Goal: Navigation & Orientation: Find specific page/section

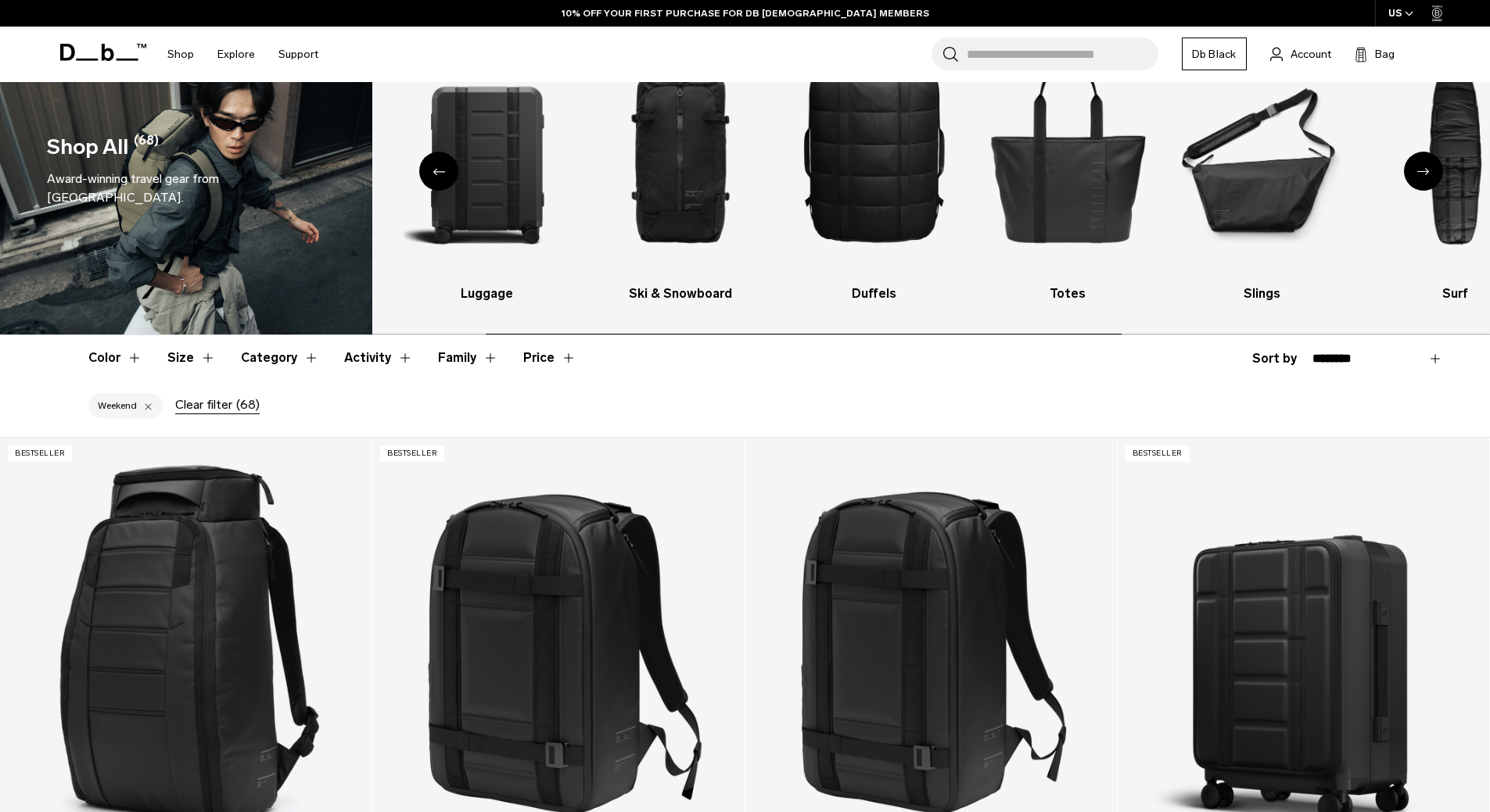
scroll to position [78, 0]
click at [481, 165] on img "2 / 10" at bounding box center [487, 152] width 167 height 249
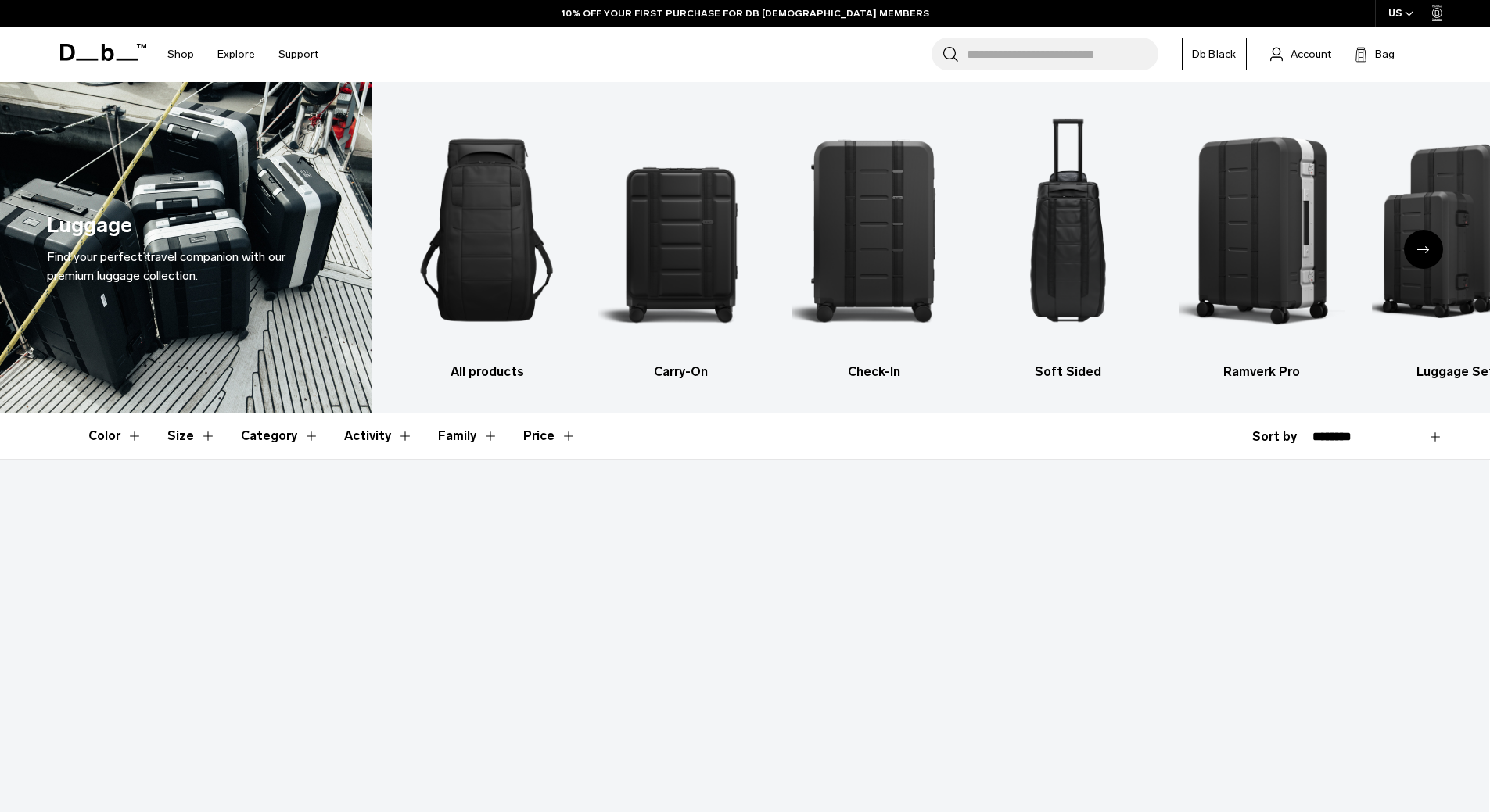
scroll to position [235, 0]
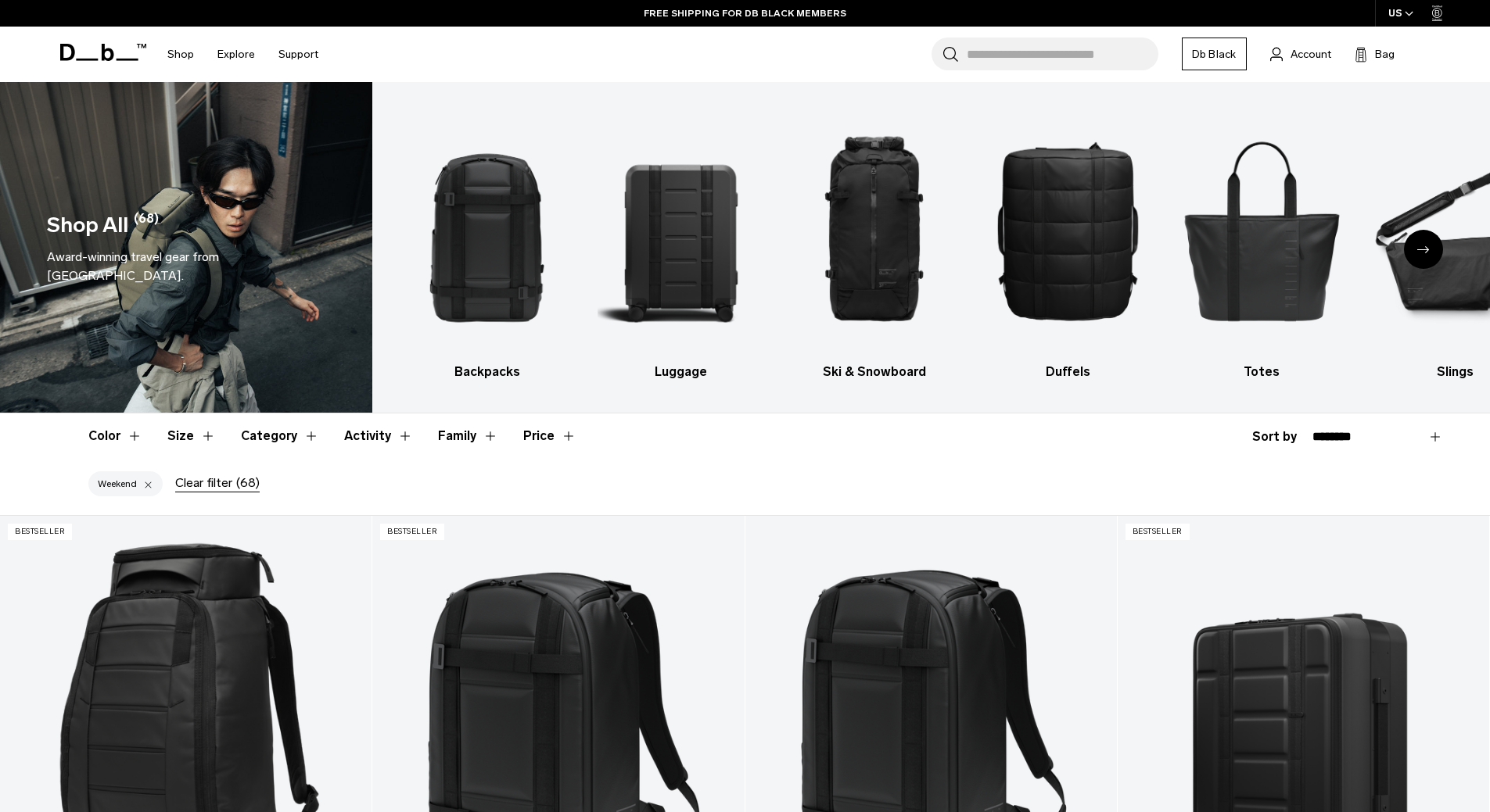
click at [1426, 254] on div "Next slide" at bounding box center [1423, 248] width 39 height 39
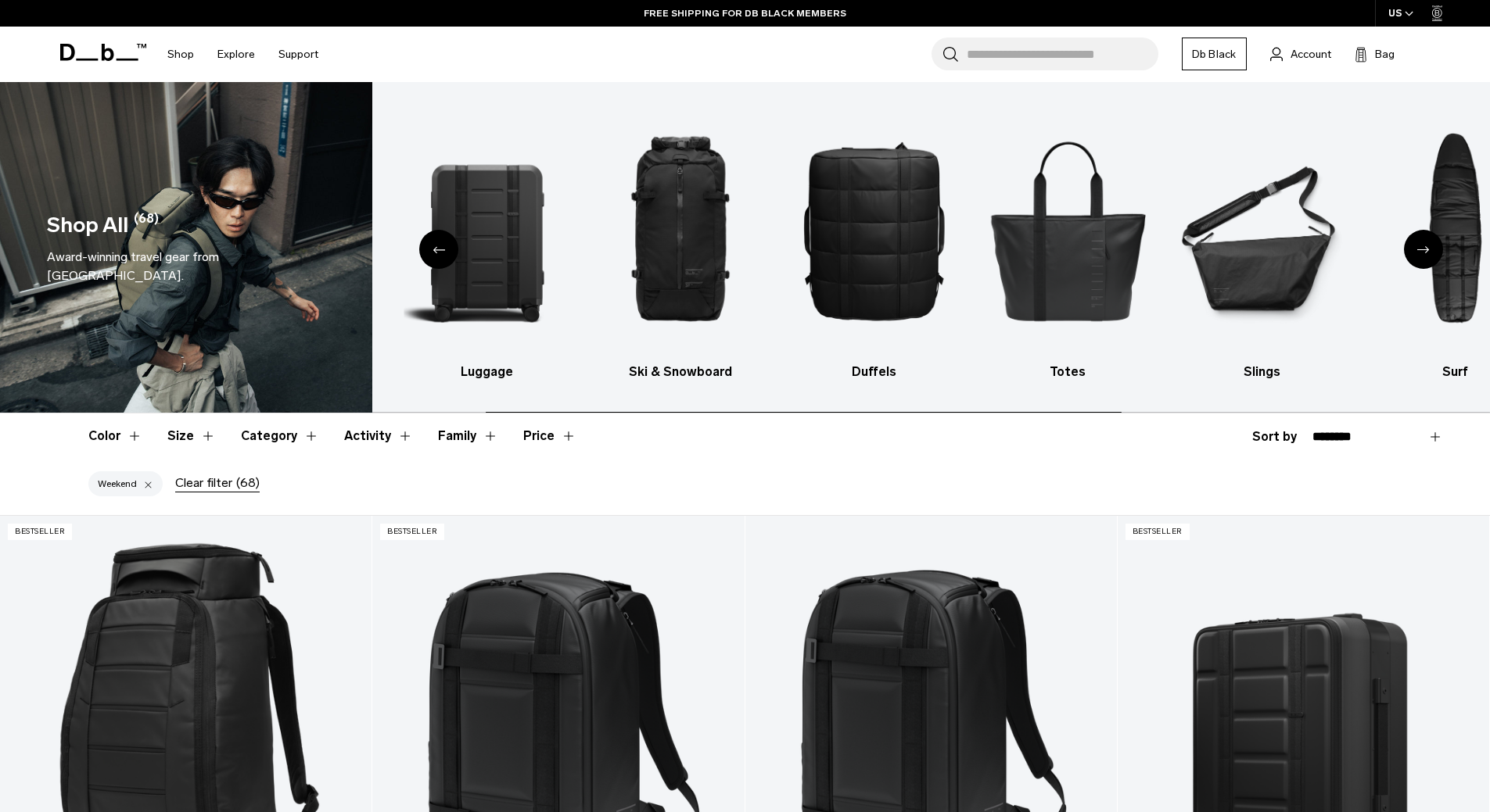
click at [1426, 254] on div "Next slide" at bounding box center [1423, 248] width 39 height 39
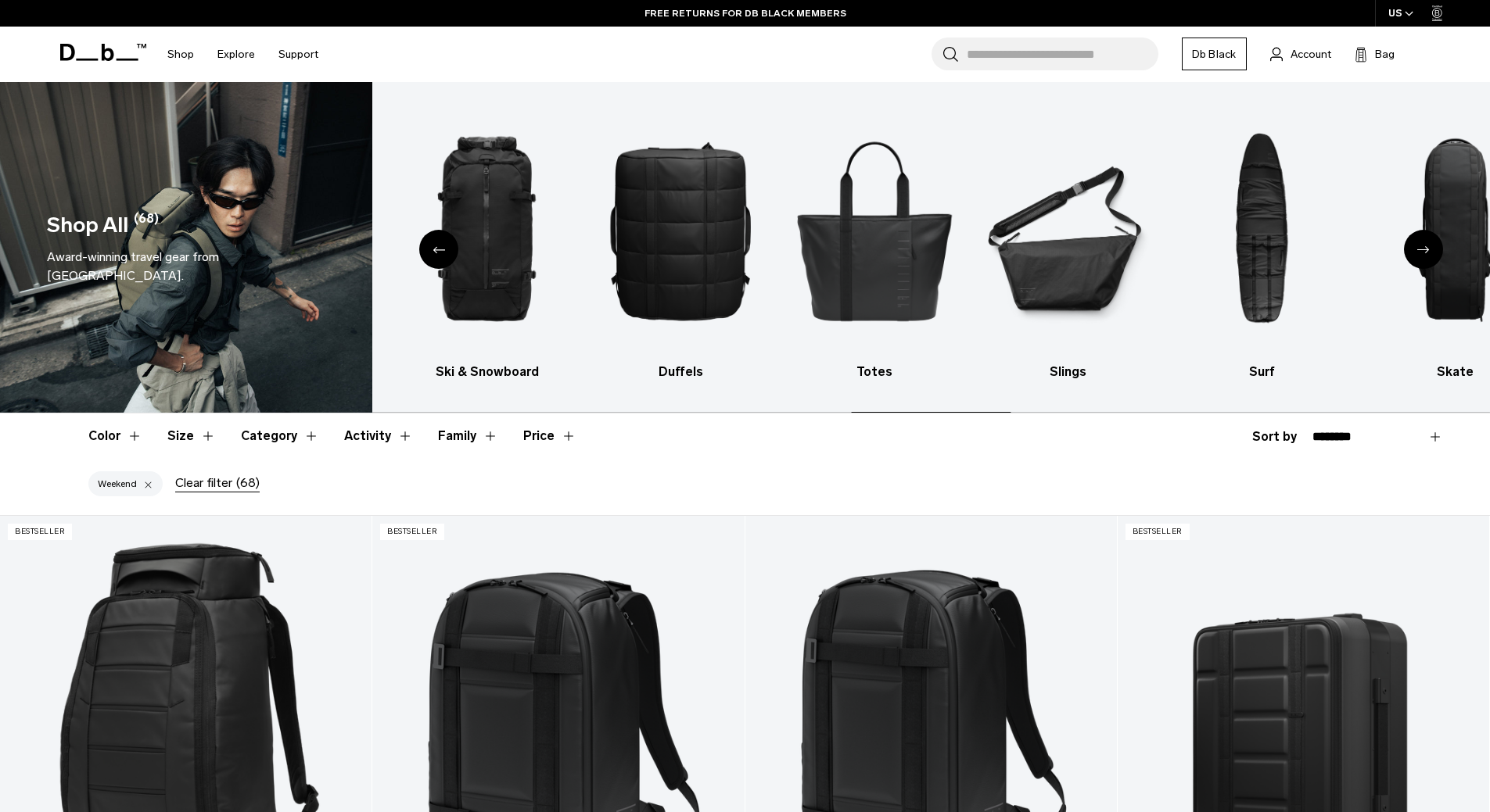
click at [1426, 254] on div "Next slide" at bounding box center [1423, 248] width 39 height 39
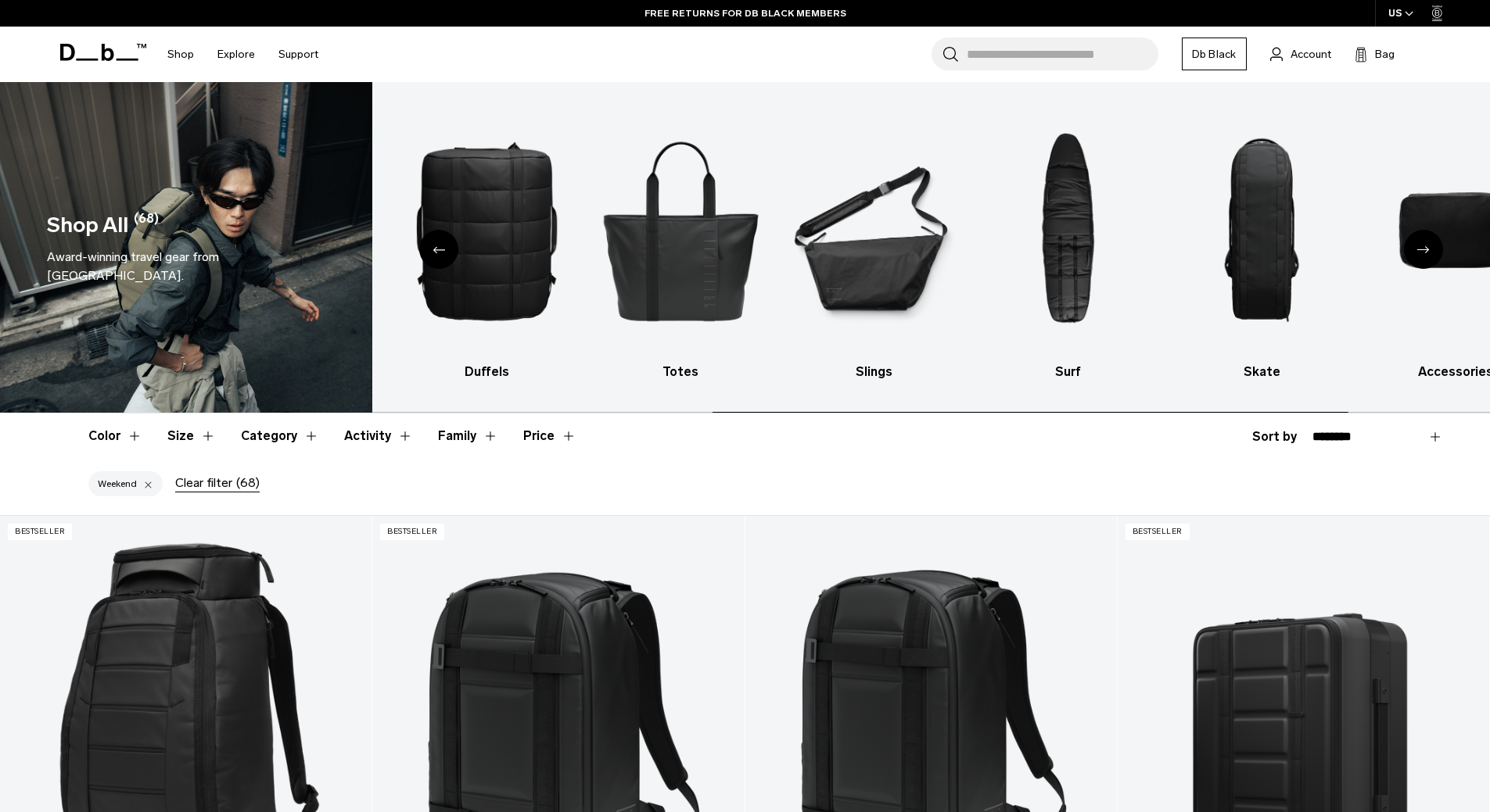
click at [1426, 254] on div "Next slide" at bounding box center [1423, 248] width 39 height 39
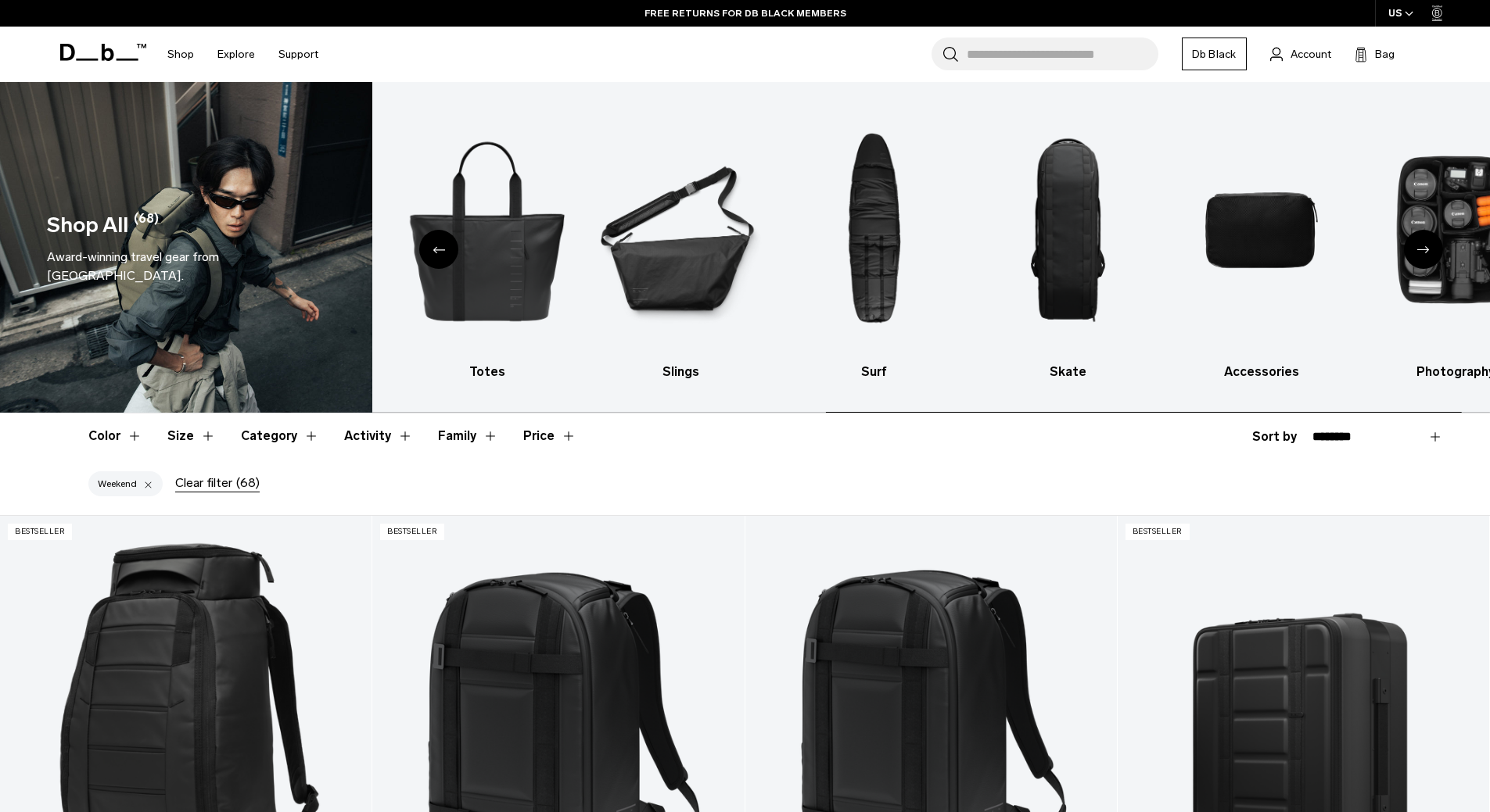
click at [1426, 254] on div "Next slide" at bounding box center [1423, 248] width 39 height 39
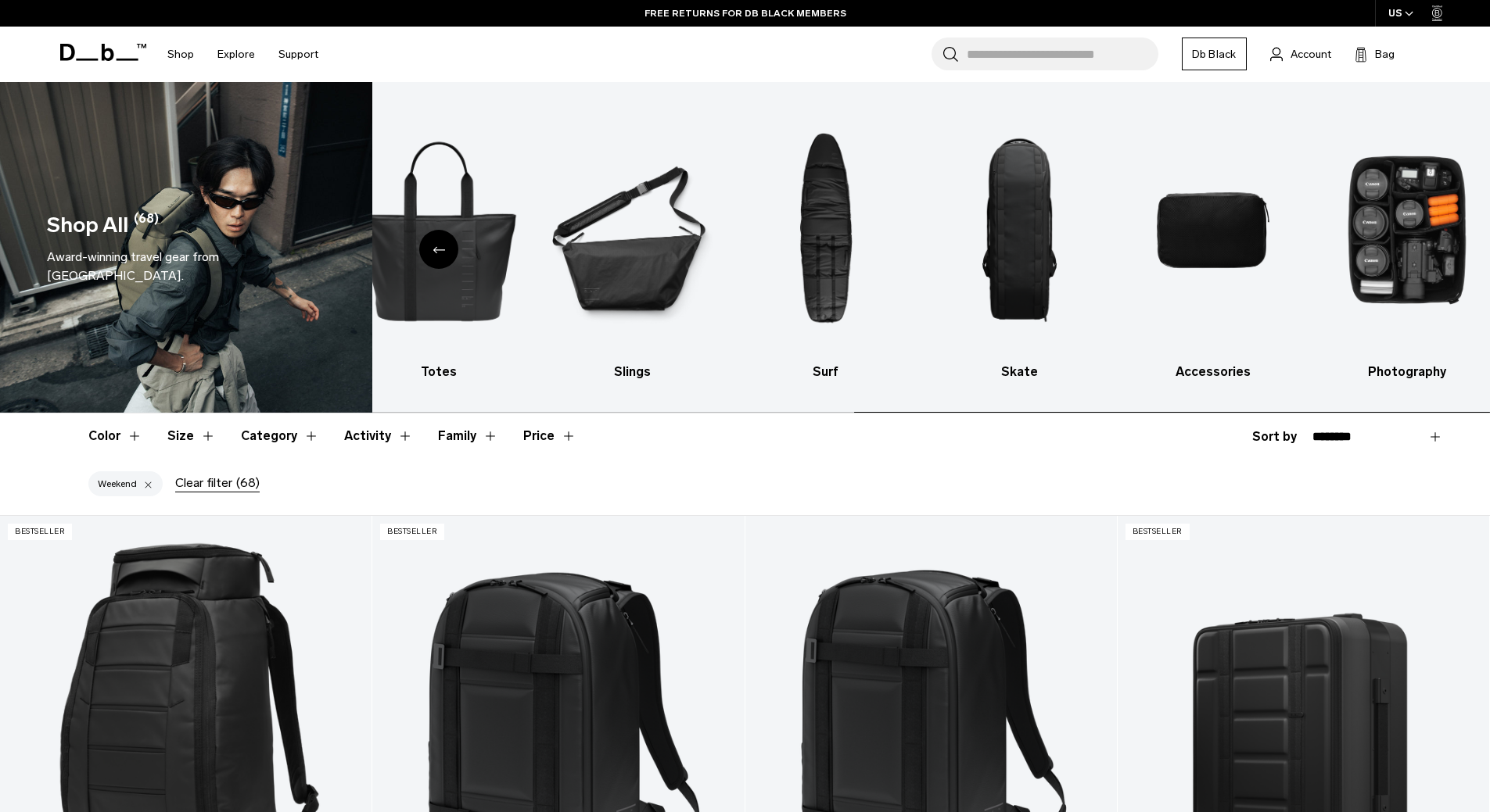
click at [1426, 254] on img "10 / 10" at bounding box center [1407, 230] width 167 height 249
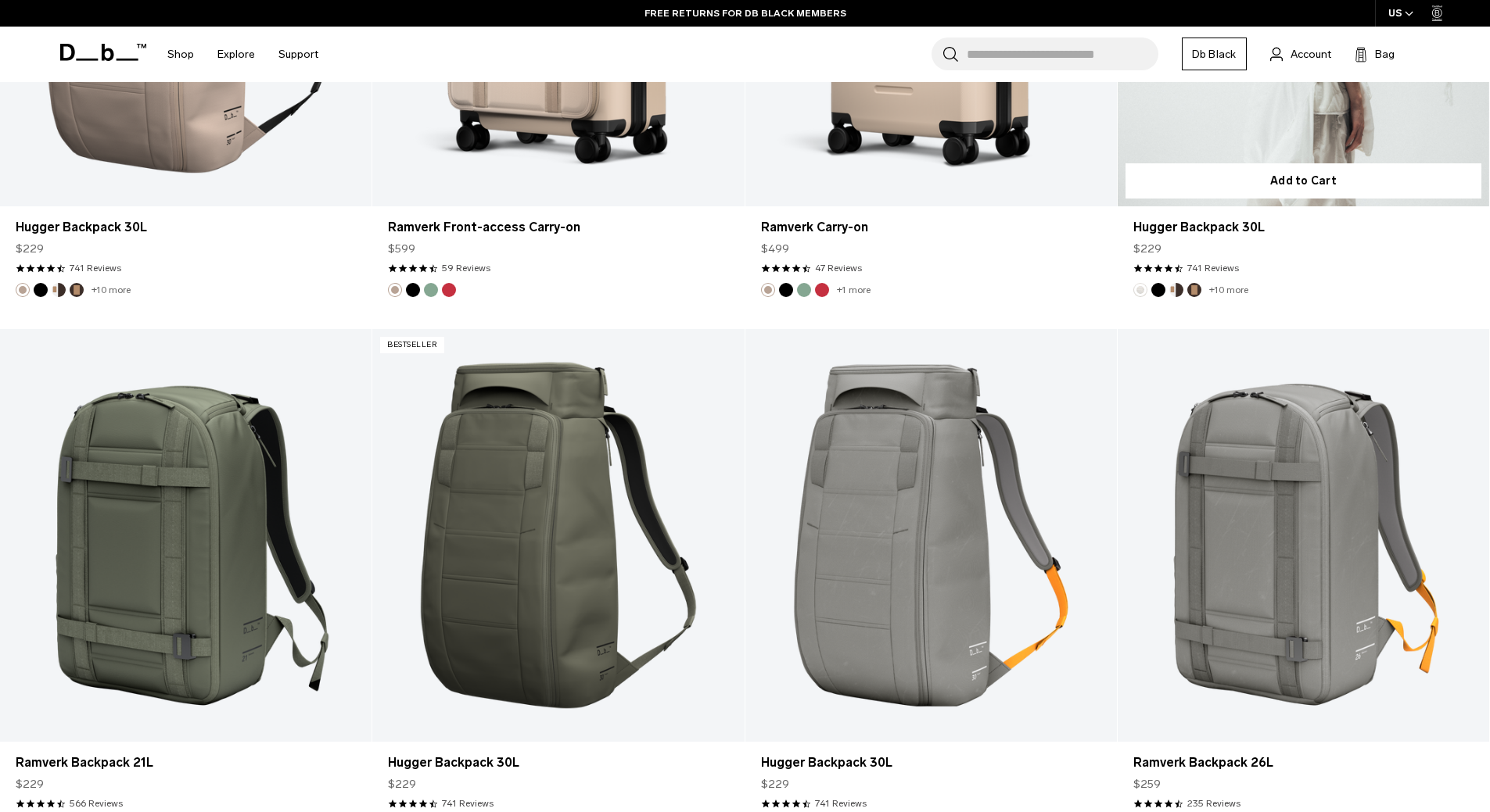
scroll to position [2345, 0]
